Goal: Register for event/course

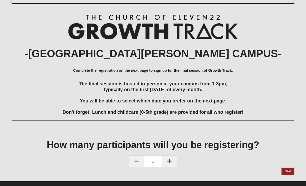
scroll to position [70, 0]
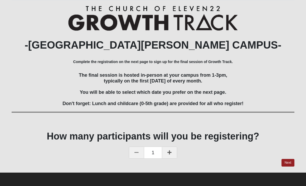
click at [168, 153] on icon at bounding box center [169, 152] width 4 height 5
click at [287, 163] on link "Next" at bounding box center [287, 163] width 13 height 8
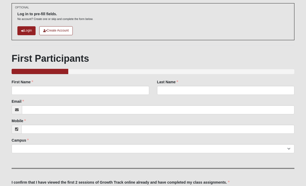
scroll to position [32, 0]
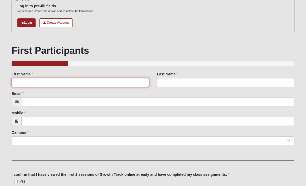
click at [92, 83] on input "First Name" at bounding box center [80, 82] width 137 height 9
type input "[PERSON_NAME]"
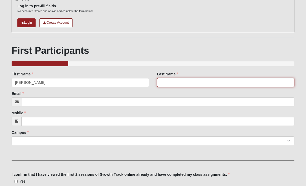
type input "[PERSON_NAME]"
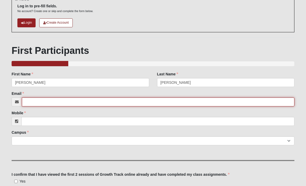
type input "[EMAIL_ADDRESS][DOMAIN_NAME]"
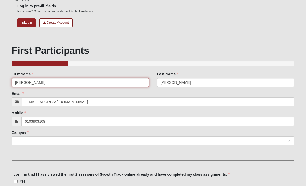
type input "[PHONE_NUMBER]"
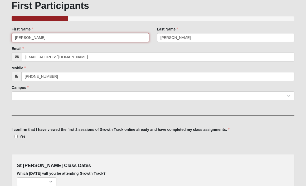
scroll to position [80, 0]
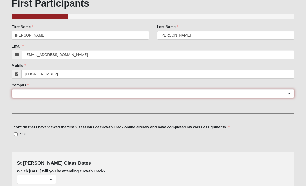
click at [85, 94] on select "[GEOGRAPHIC_DATA] [GEOGRAPHIC_DATA] (Coming Soon) Eleven22 Online [PERSON_NAME]…" at bounding box center [153, 93] width 283 height 9
select select "11"
click at [12, 89] on select "[GEOGRAPHIC_DATA] [GEOGRAPHIC_DATA] (Coming Soon) Eleven22 Online [PERSON_NAME]…" at bounding box center [153, 93] width 283 height 9
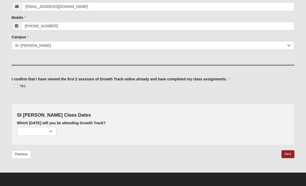
click at [21, 86] on span "Yes" at bounding box center [22, 86] width 6 height 4
click at [18, 86] on input "Yes" at bounding box center [15, 86] width 3 height 3
checkbox input "true"
click at [45, 132] on select "[DATE] (13 remaining) [DATE] (52 remaining) [DATE] (58 remaining)" at bounding box center [36, 131] width 39 height 9
click at [17, 127] on select "[DATE] (13 remaining) [DATE] (52 remaining) [DATE] (58 remaining)" at bounding box center [36, 131] width 39 height 9
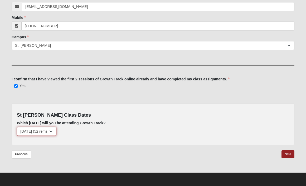
click at [52, 132] on select "[DATE] (13 remaining) [DATE] (52 remaining) [DATE] (58 remaining)" at bounding box center [36, 131] width 39 height 9
select select "810"
click at [17, 127] on select "[DATE] (13 remaining) [DATE] (52 remaining) [DATE] (58 remaining)" at bounding box center [36, 131] width 39 height 9
click at [285, 156] on link "Next" at bounding box center [287, 155] width 13 height 8
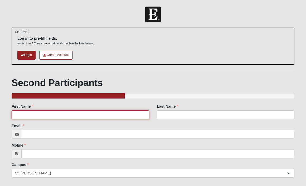
click at [73, 114] on input "First Name" at bounding box center [80, 115] width 137 height 9
type input "[PERSON_NAME]"
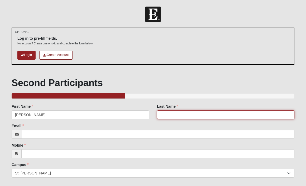
type input "[PERSON_NAME]"
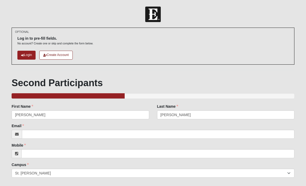
type input "[EMAIL_ADDRESS][DOMAIN_NAME]"
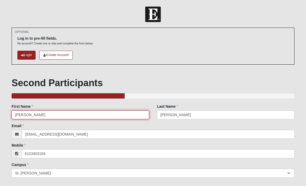
type input "[PHONE_NUMBER]"
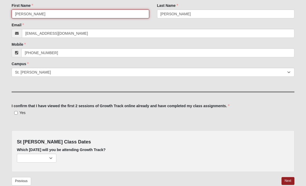
scroll to position [102, 0]
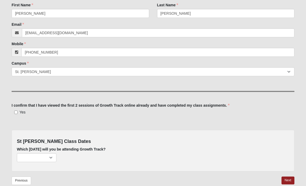
click at [21, 112] on span "Yes" at bounding box center [22, 112] width 6 height 4
click at [18, 112] on input "Yes" at bounding box center [15, 112] width 3 height 3
checkbox input "true"
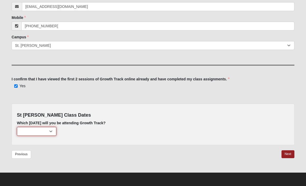
click at [37, 128] on select "[DATE] (13 remaining) [DATE] (52 remaining) [DATE] (57 remaining)" at bounding box center [36, 131] width 39 height 9
select select "810"
click at [17, 127] on select "[DATE] (13 remaining) [DATE] (52 remaining) [DATE] (57 remaining)" at bounding box center [36, 131] width 39 height 9
click at [290, 155] on link "Next" at bounding box center [287, 155] width 13 height 8
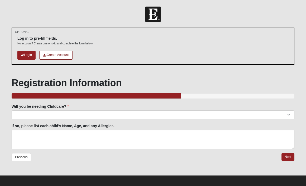
scroll to position [3, 0]
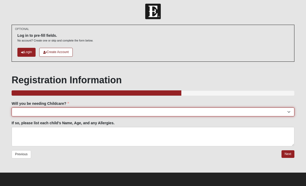
click at [98, 112] on select "Yes No" at bounding box center [153, 112] width 283 height 9
select select "No"
click at [12, 108] on select "Yes No" at bounding box center [153, 112] width 283 height 9
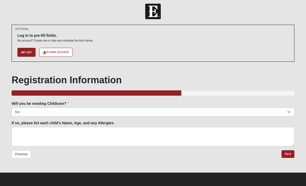
click at [294, 151] on div "OPTIONAL Log in to pre-fill fields. No account? Create one or skip and complete…" at bounding box center [153, 99] width 290 height 148
click at [288, 154] on link "Next" at bounding box center [287, 155] width 13 height 8
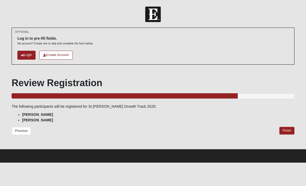
click at [289, 126] on div "Review Registration 80.00% Complete The following participants will be register…" at bounding box center [153, 109] width 283 height 64
click at [288, 131] on link "Finish" at bounding box center [286, 131] width 15 height 8
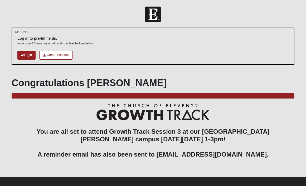
scroll to position [5, 0]
